Goal: Transaction & Acquisition: Subscribe to service/newsletter

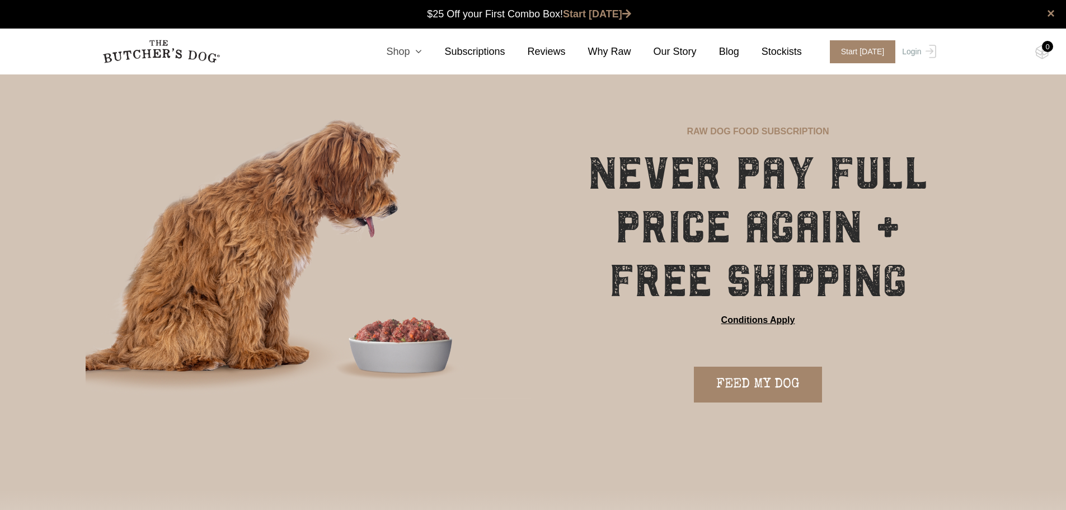
click at [422, 54] on icon at bounding box center [416, 51] width 12 height 10
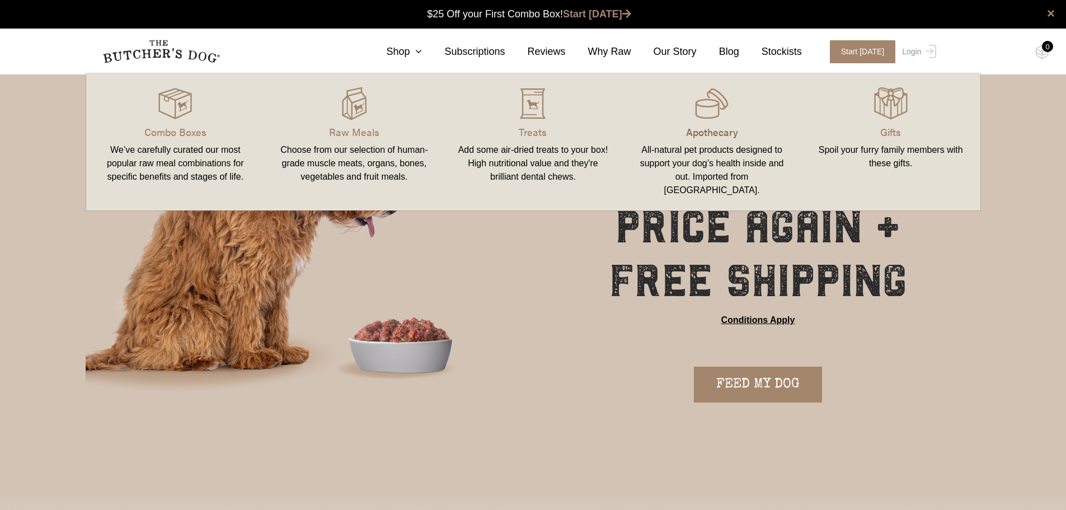
click at [718, 132] on p "Apothecary" at bounding box center [712, 131] width 152 height 15
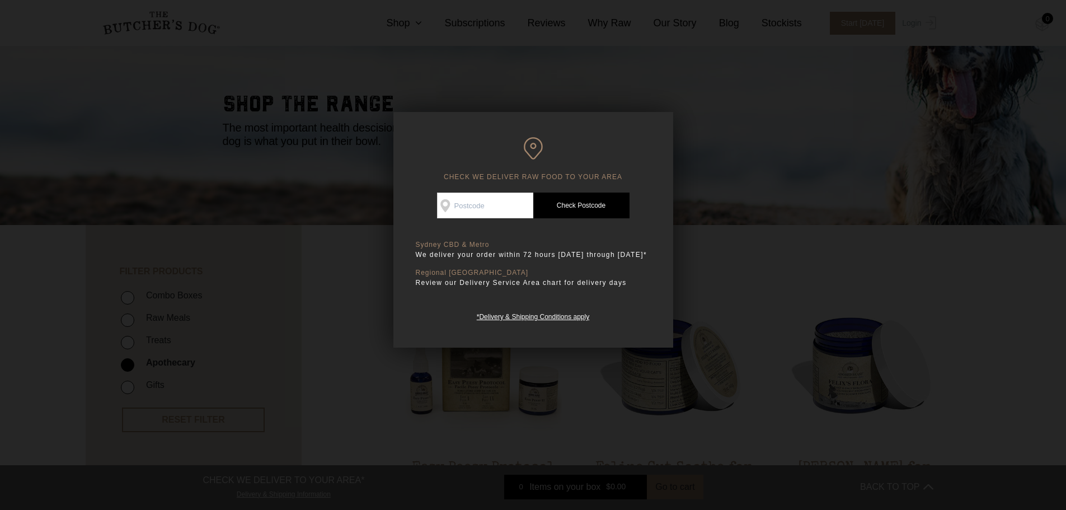
drag, startPoint x: 499, startPoint y: 201, endPoint x: 505, endPoint y: 198, distance: 6.8
click at [499, 201] on input "Check Availability At" at bounding box center [485, 205] width 96 height 26
click at [612, 162] on h6 "CHECK WE DELIVER RAW FOOD TO YOUR AREA" at bounding box center [533, 159] width 235 height 44
click at [513, 199] on input "Check Availability At" at bounding box center [485, 205] width 96 height 26
type input "2096"
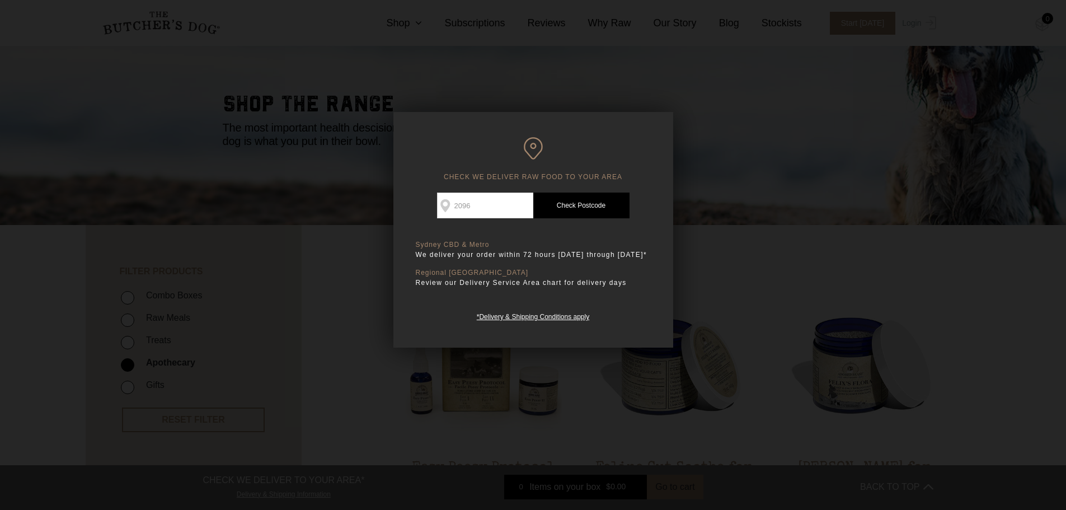
click at [612, 206] on link "Check Postcode" at bounding box center [581, 205] width 96 height 26
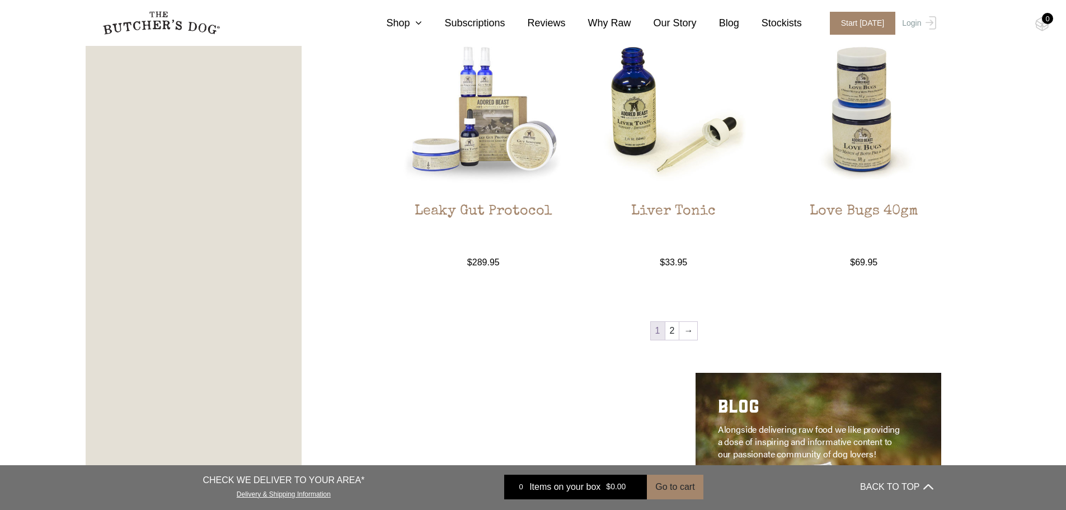
scroll to position [1287, 0]
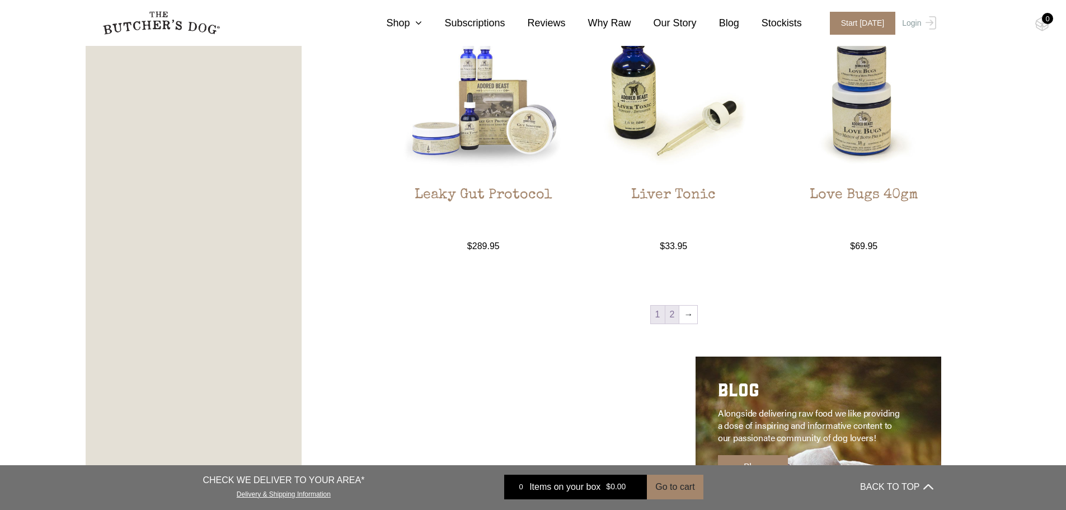
click at [670, 318] on link "2" at bounding box center [672, 314] width 14 height 18
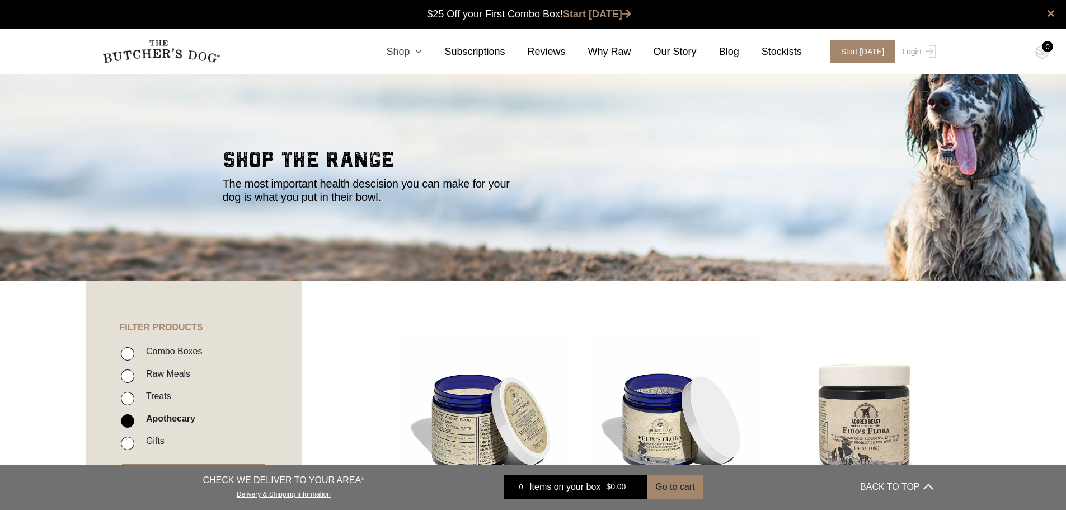
click at [424, 42] on nav "0 Shop Combo Boxes Treats" at bounding box center [533, 52] width 895 height 46
click at [422, 50] on icon at bounding box center [416, 51] width 12 height 10
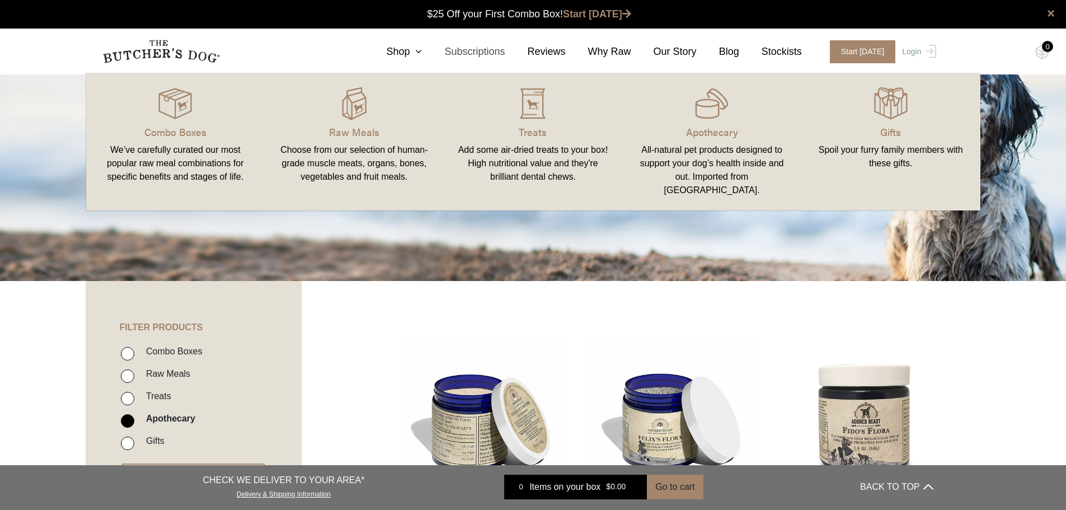
click at [490, 54] on link "Subscriptions" at bounding box center [463, 51] width 83 height 15
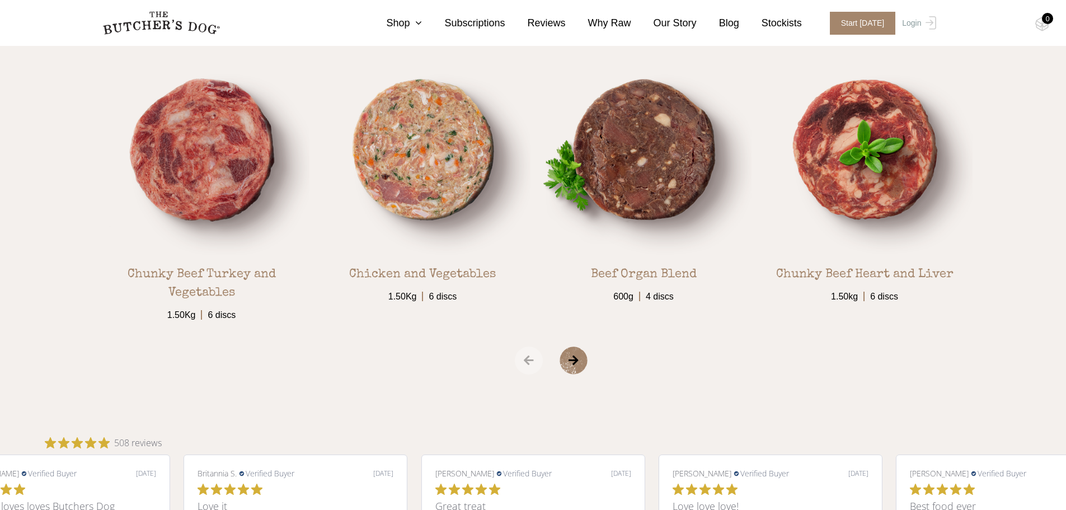
scroll to position [1856, 0]
